Goal: Task Accomplishment & Management: Use online tool/utility

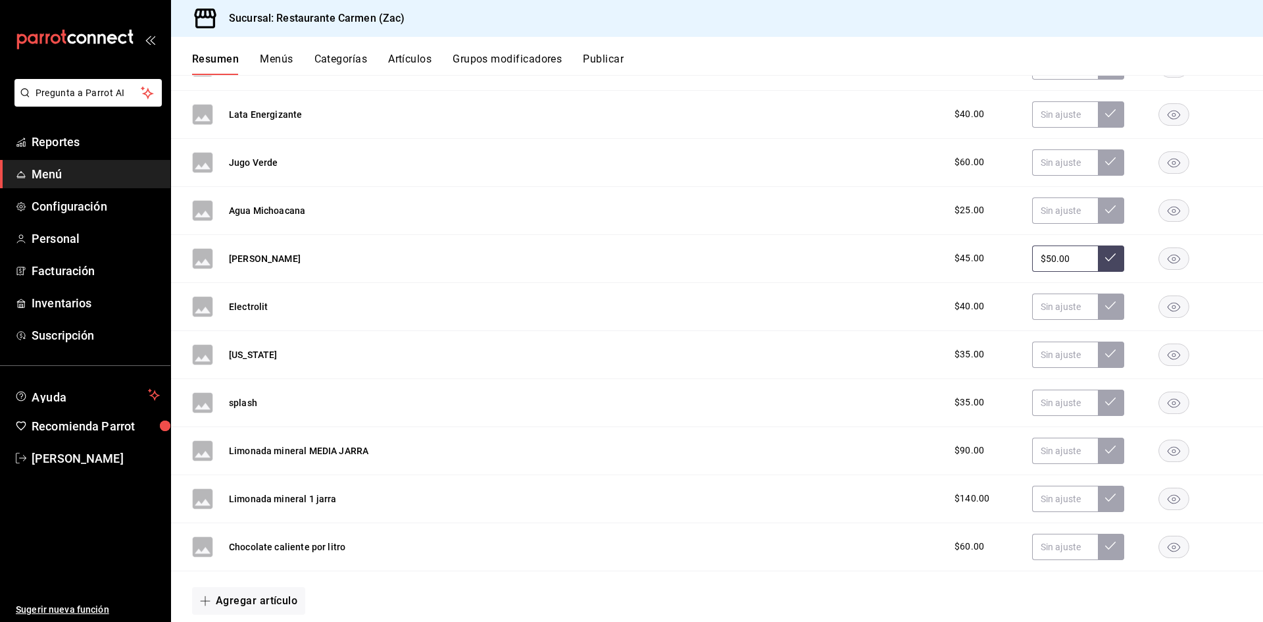
scroll to position [2564, 0]
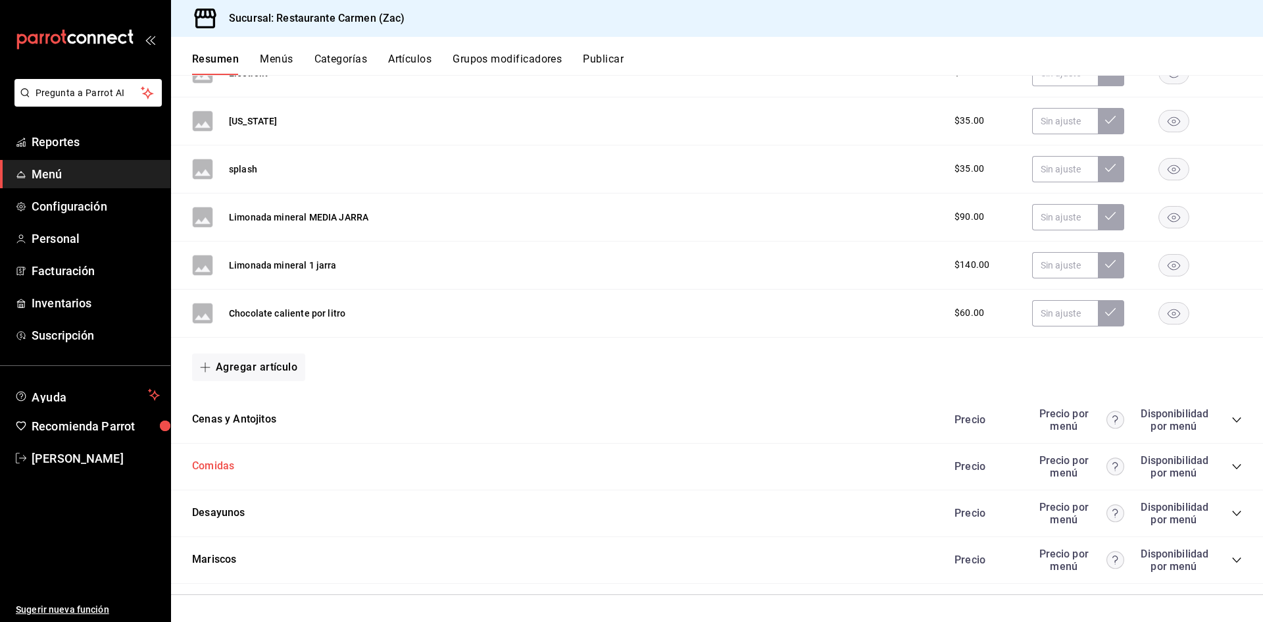
click at [222, 467] on button "Comidas" at bounding box center [213, 466] width 42 height 15
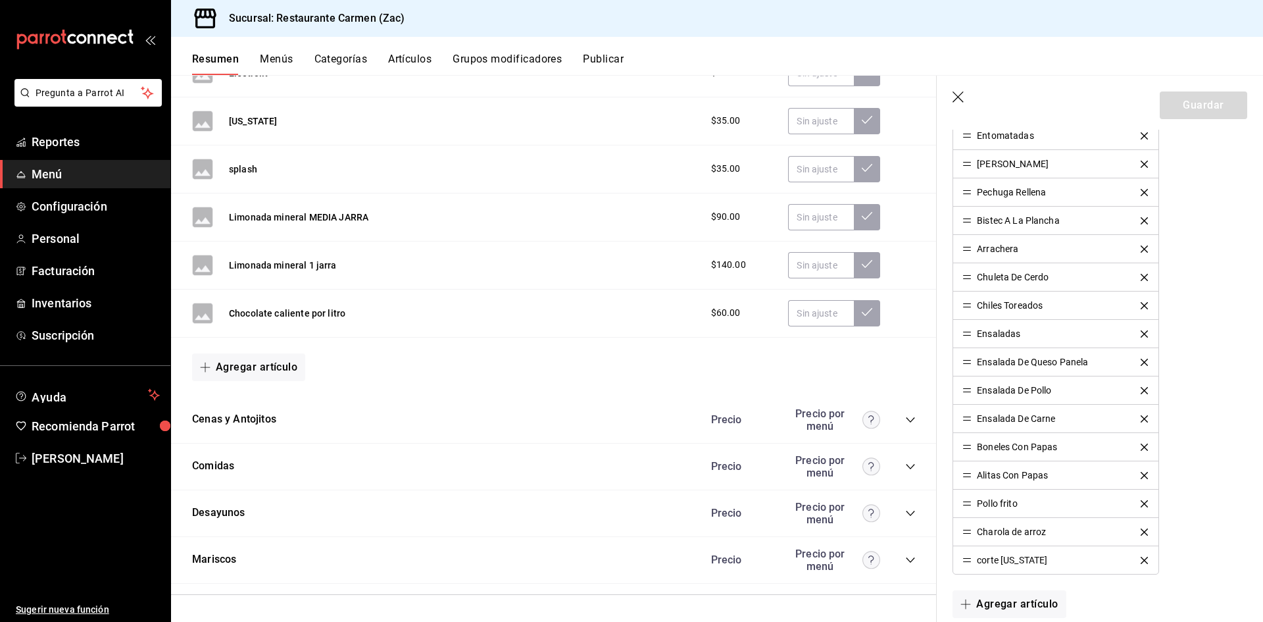
scroll to position [461, 0]
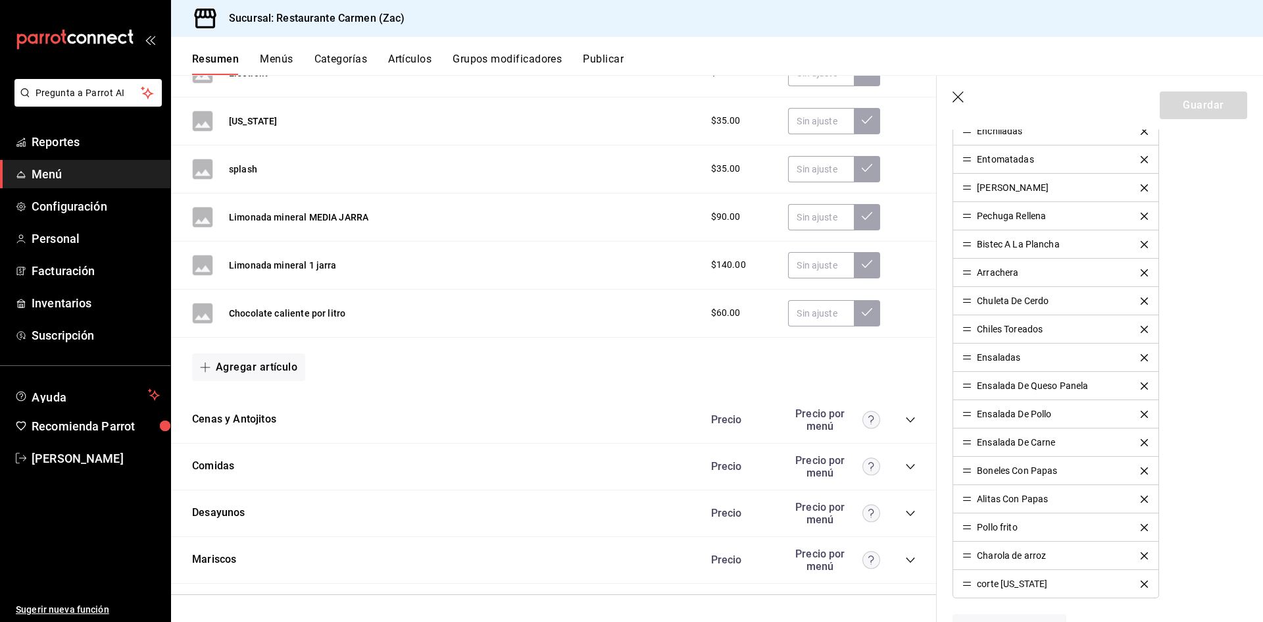
click at [906, 467] on icon "collapse-category-row" at bounding box center [910, 466] width 9 height 5
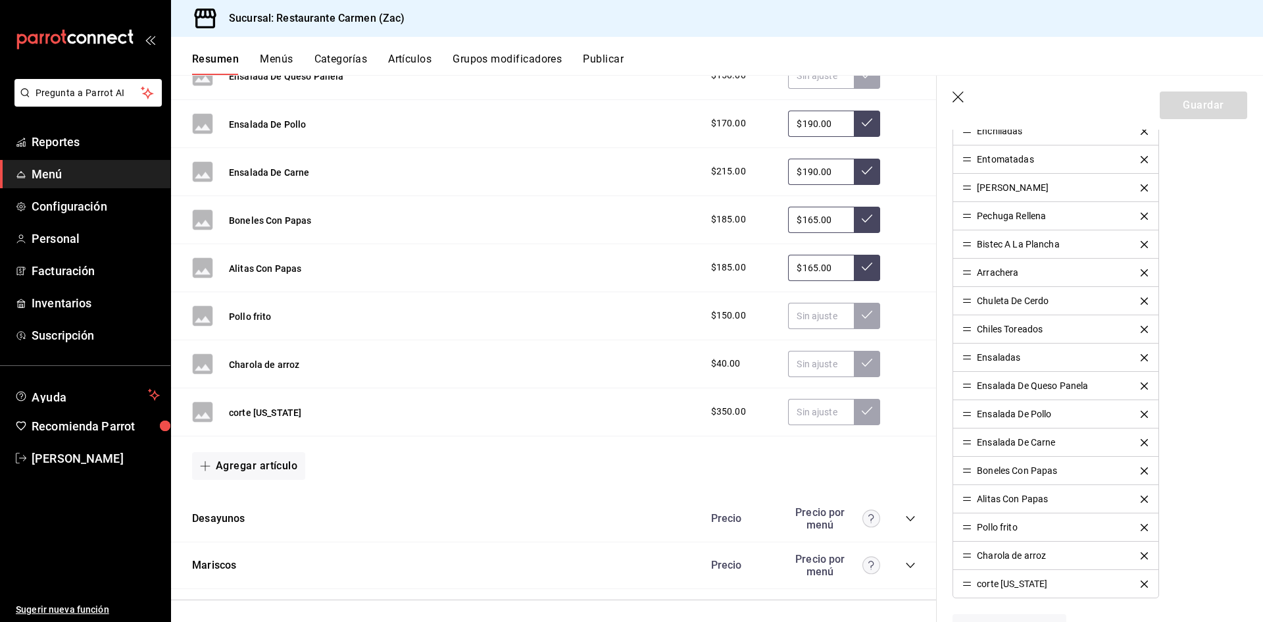
scroll to position [3542, 0]
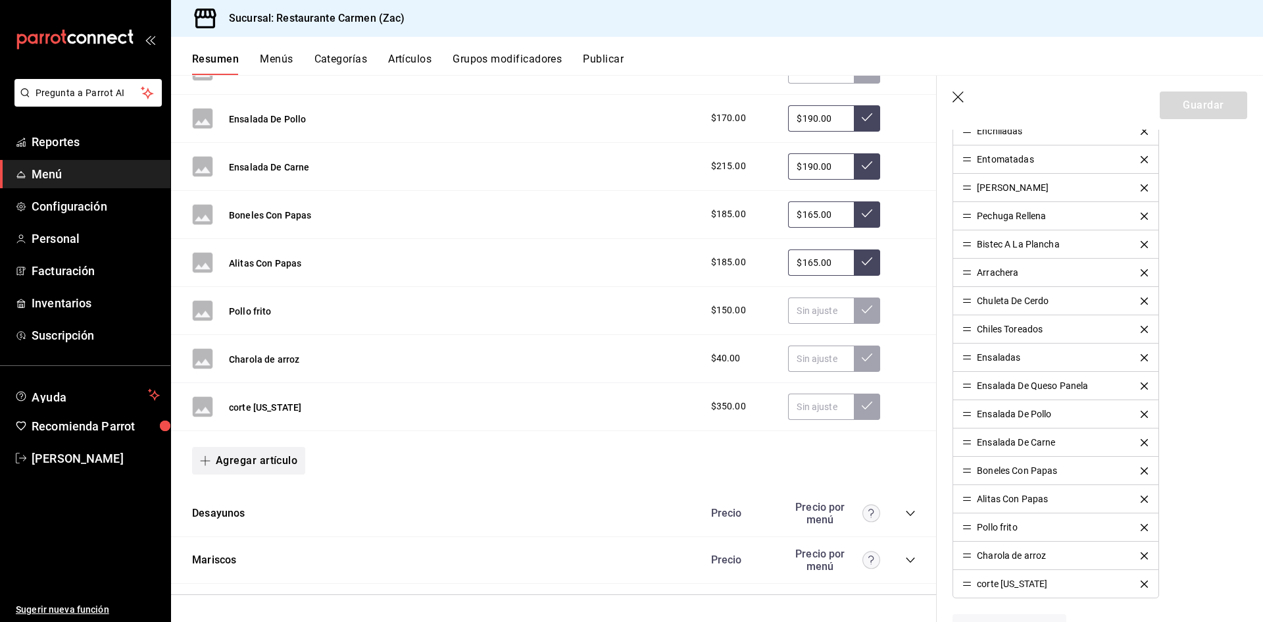
click at [205, 460] on icon "button" at bounding box center [205, 460] width 11 height 11
click at [224, 528] on li "Artículo nuevo" at bounding box center [243, 528] width 103 height 32
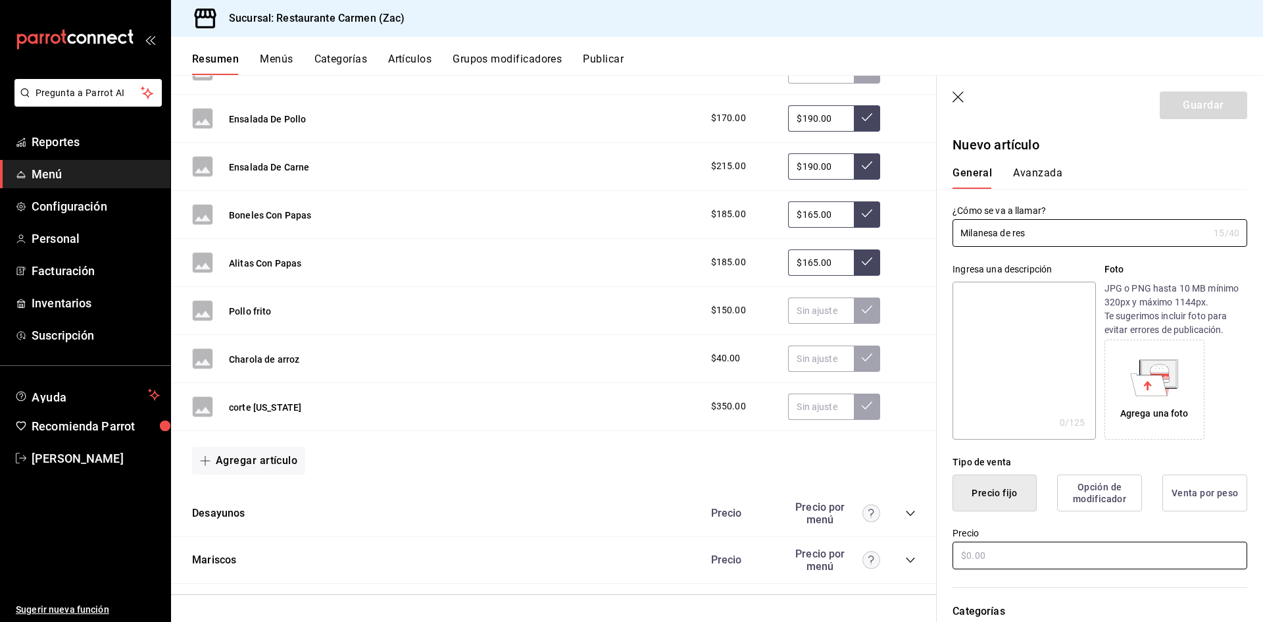
type input "Milanesa de res"
click at [997, 557] on input "text" at bounding box center [1100, 556] width 295 height 28
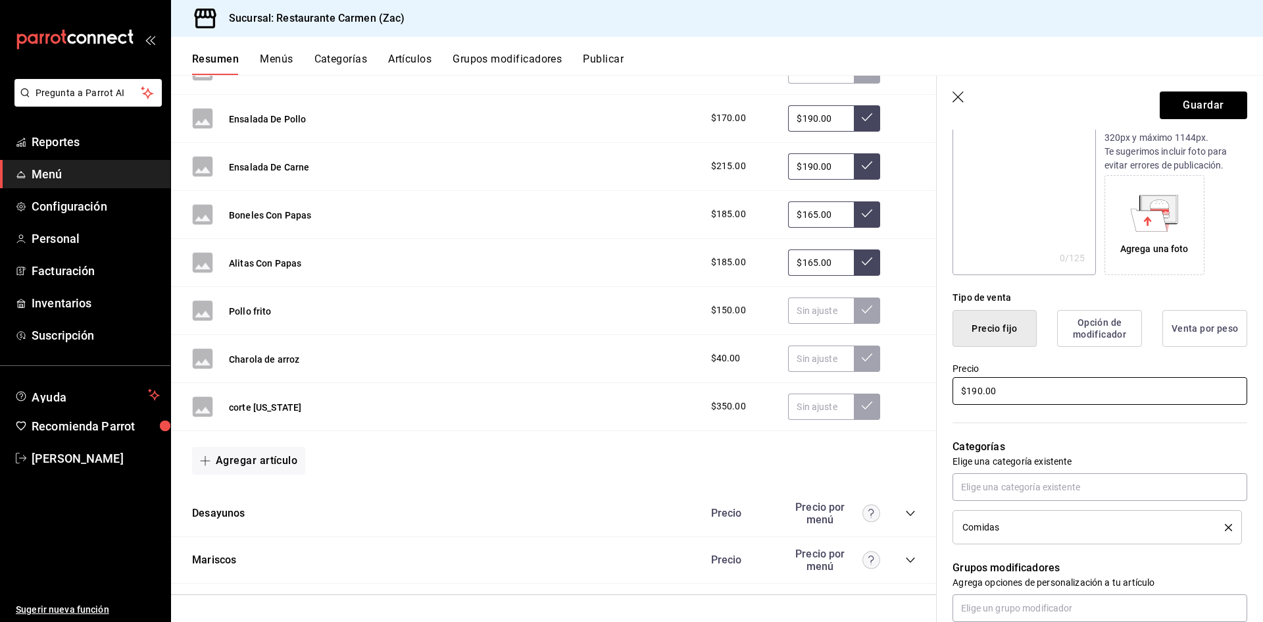
scroll to position [197, 0]
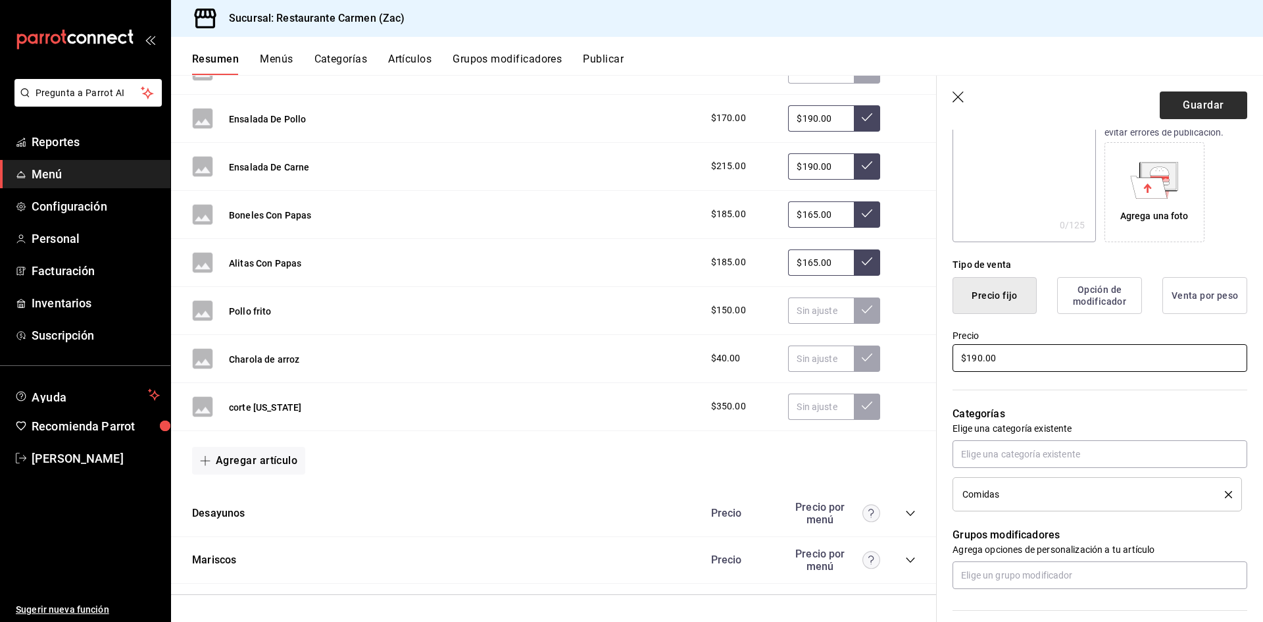
type input "$190.00"
click at [1196, 103] on button "Guardar" at bounding box center [1204, 105] width 88 height 28
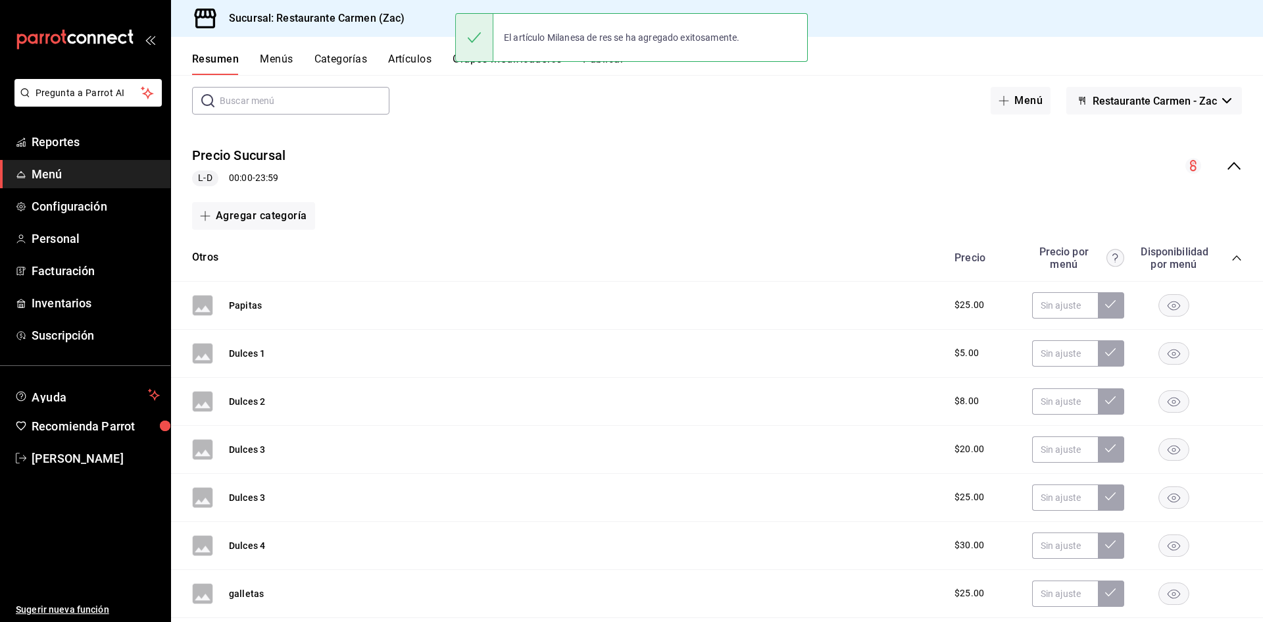
scroll to position [122, 0]
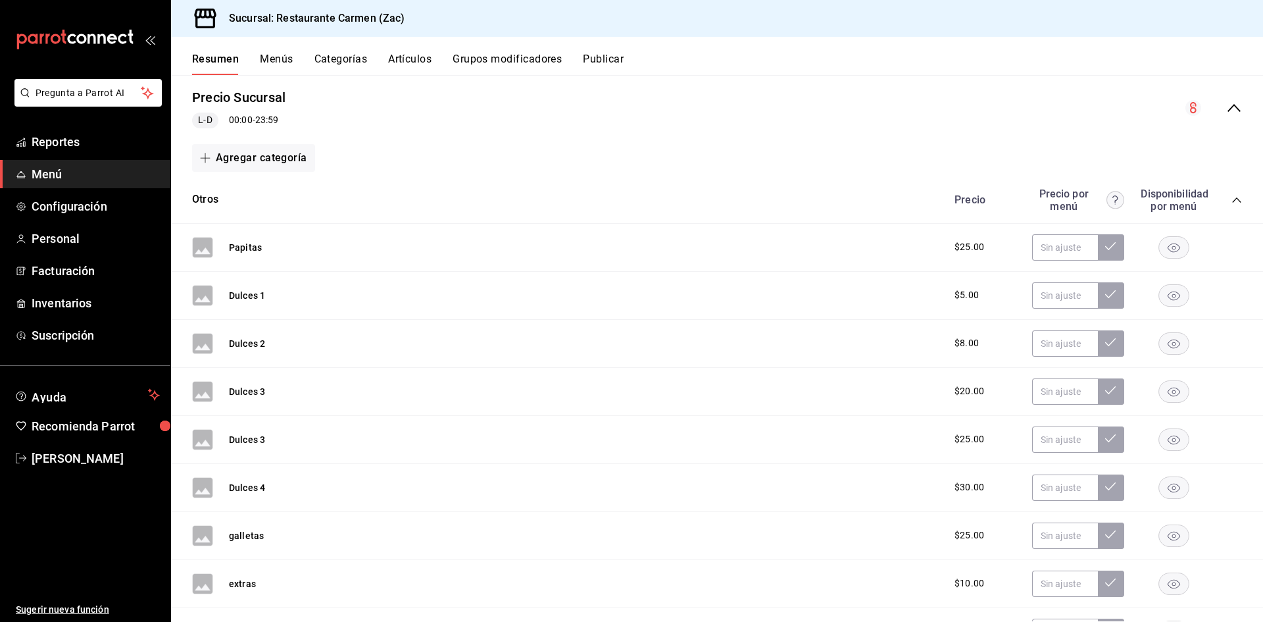
click at [494, 57] on button "Grupos modificadores" at bounding box center [507, 64] width 109 height 22
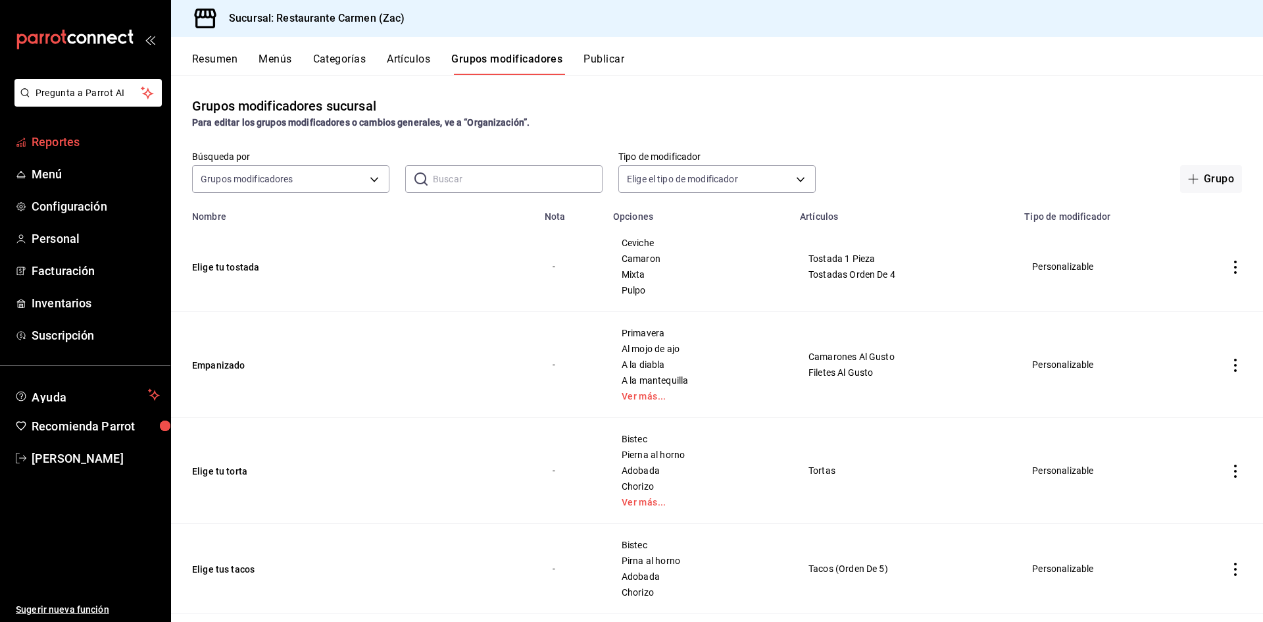
click at [71, 141] on span "Reportes" at bounding box center [96, 142] width 128 height 18
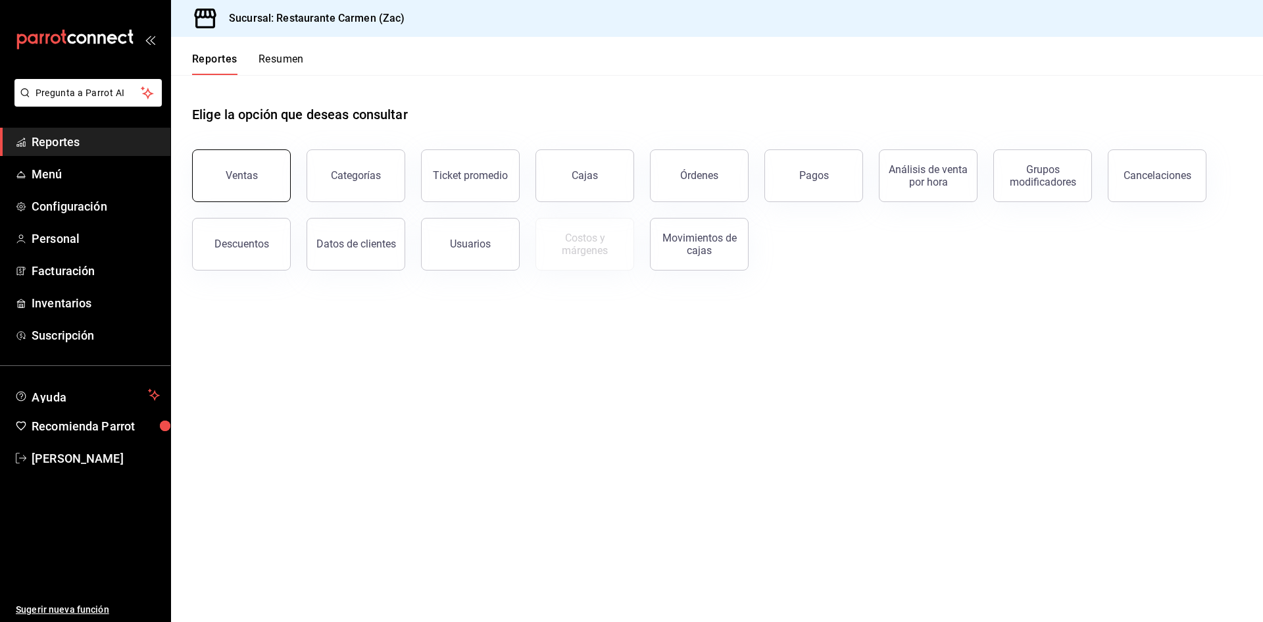
click at [251, 182] on button "Ventas" at bounding box center [241, 175] width 99 height 53
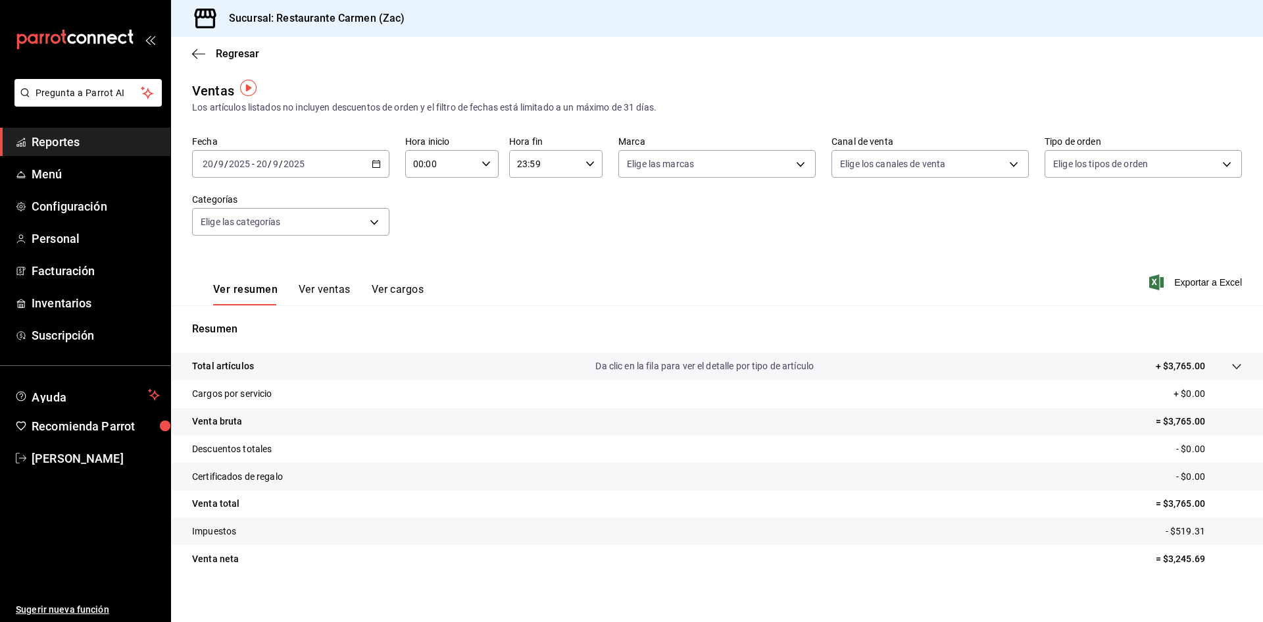
scroll to position [9, 0]
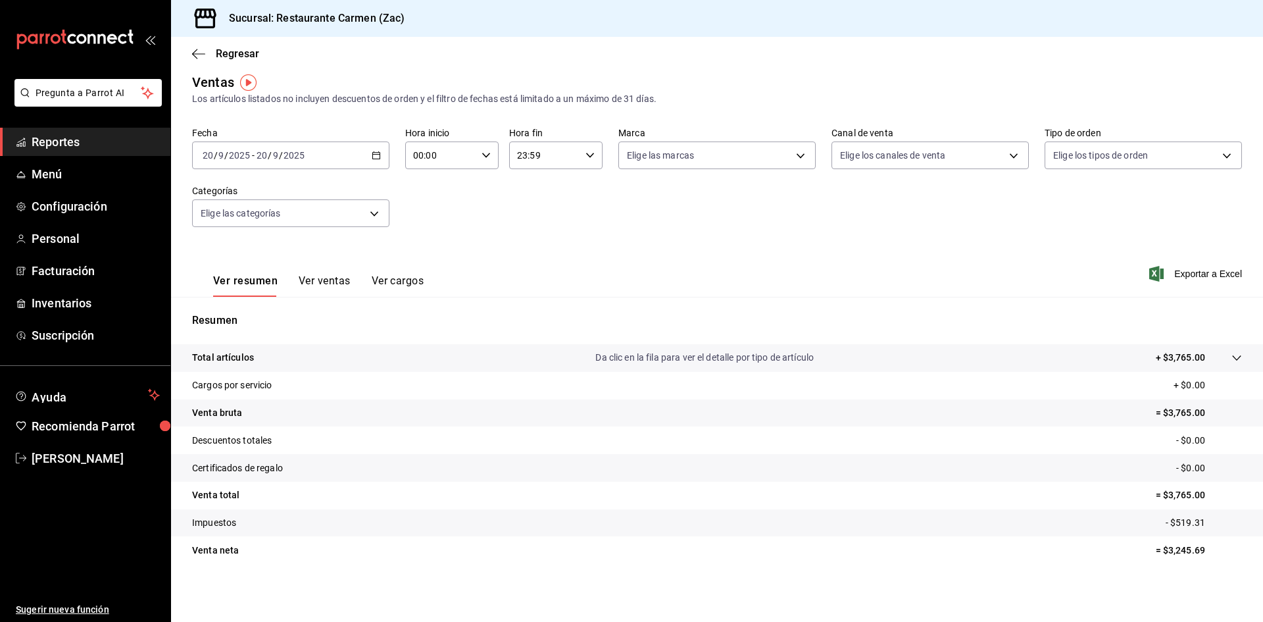
click at [88, 138] on span "Reportes" at bounding box center [96, 142] width 128 height 18
